Goal: Navigation & Orientation: Understand site structure

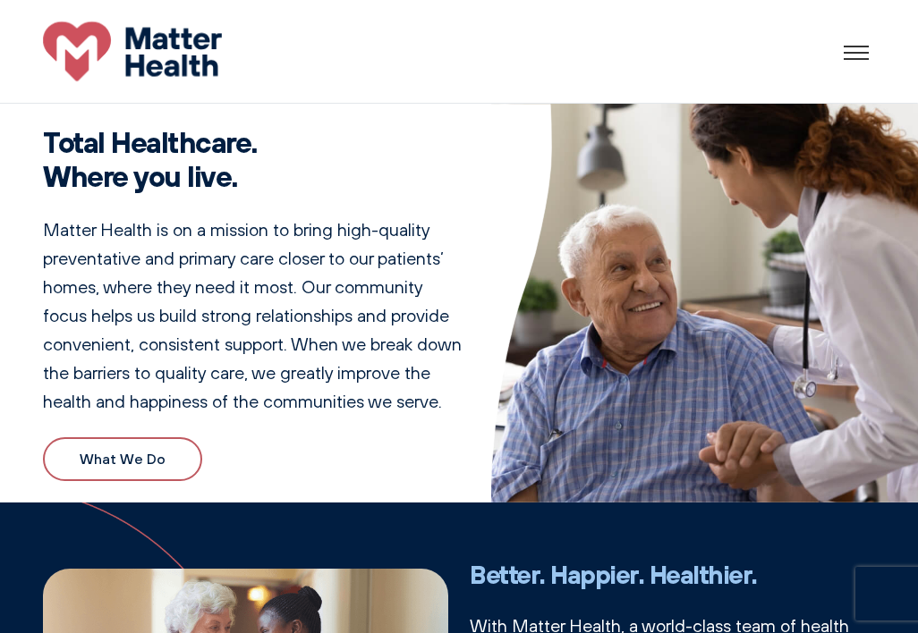
click at [855, 51] on div at bounding box center [856, 52] width 55 height 55
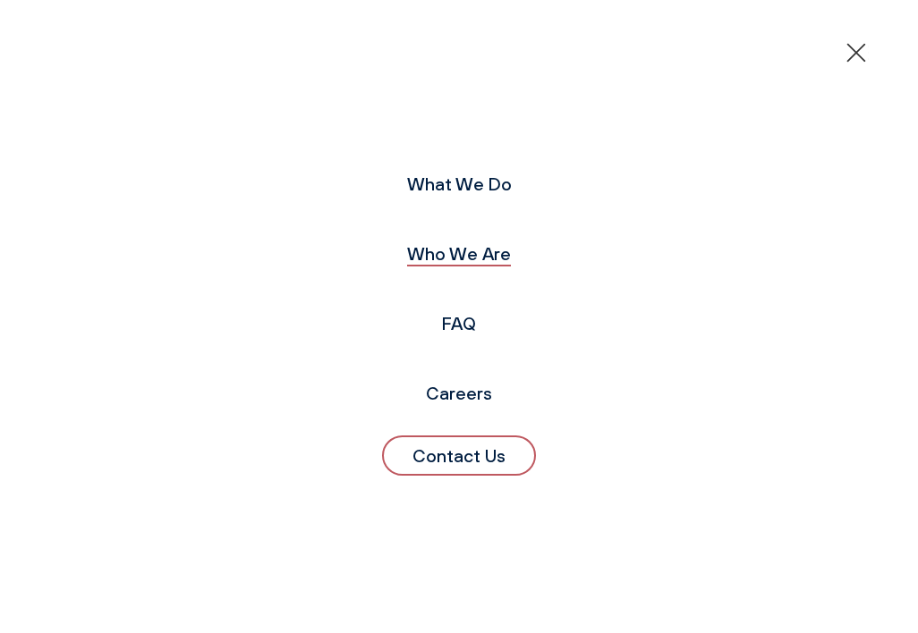
click at [440, 257] on link "Who We Are" at bounding box center [459, 253] width 104 height 22
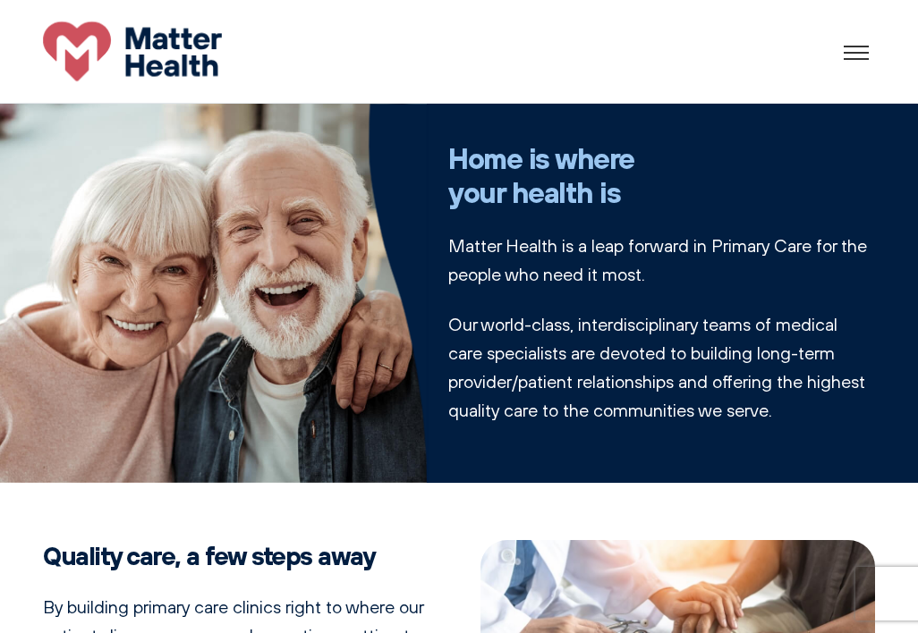
click at [856, 51] on div at bounding box center [856, 52] width 55 height 55
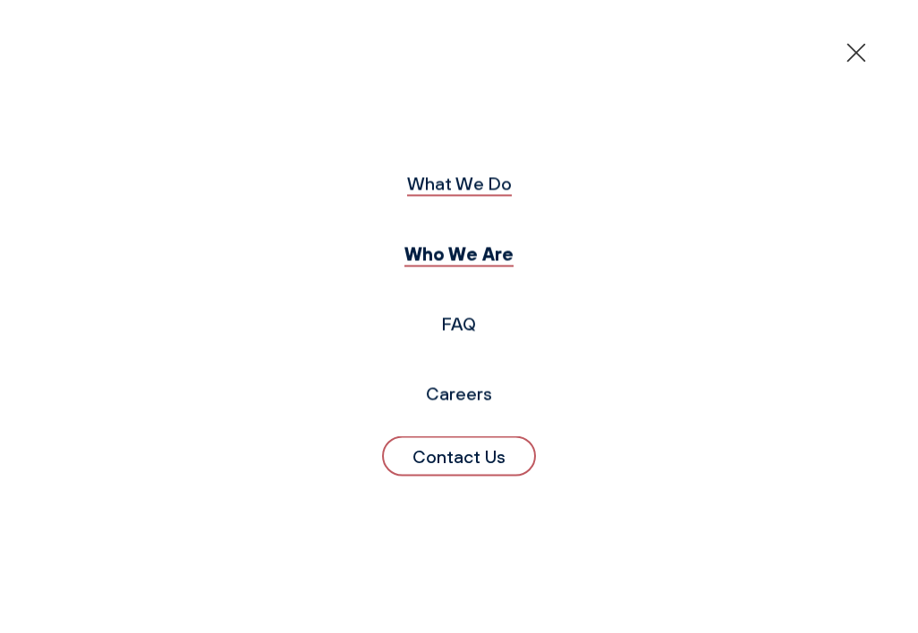
click at [492, 182] on link "What We Do" at bounding box center [459, 184] width 105 height 22
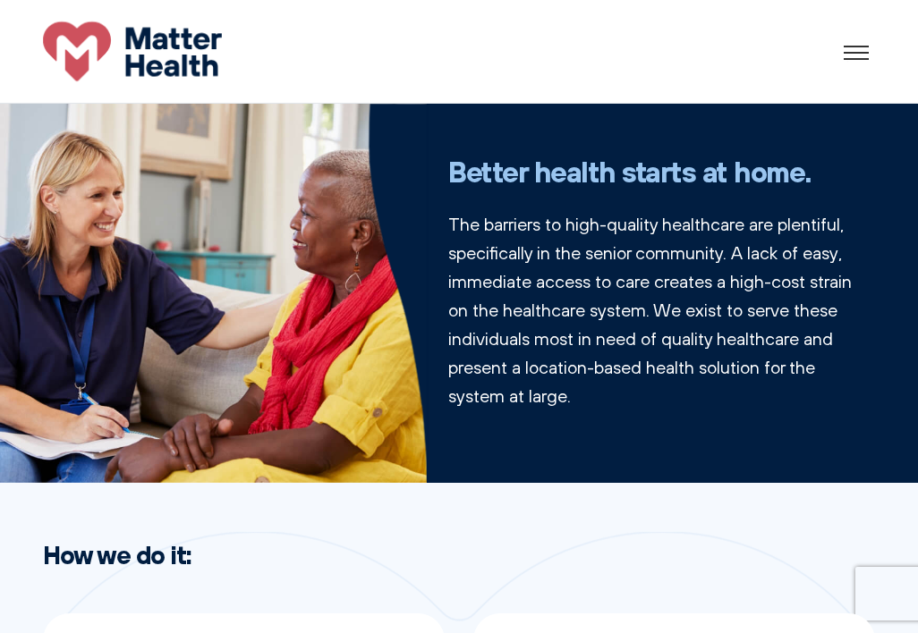
click at [69, 49] on img at bounding box center [132, 51] width 179 height 60
